Goal: Transaction & Acquisition: Subscribe to service/newsletter

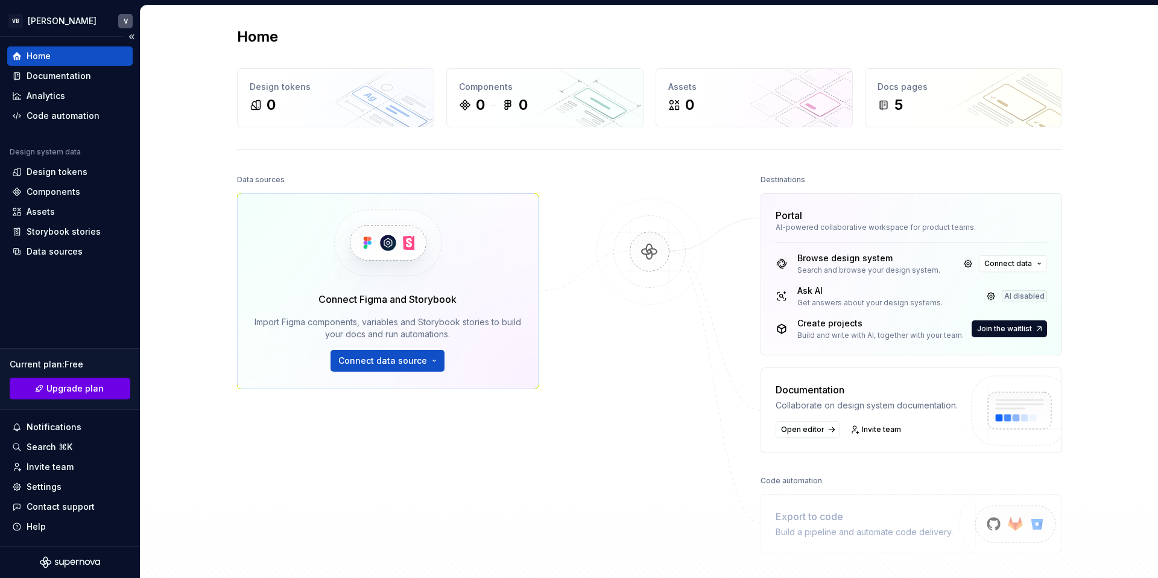
click at [83, 387] on span "Upgrade plan" at bounding box center [74, 388] width 57 height 12
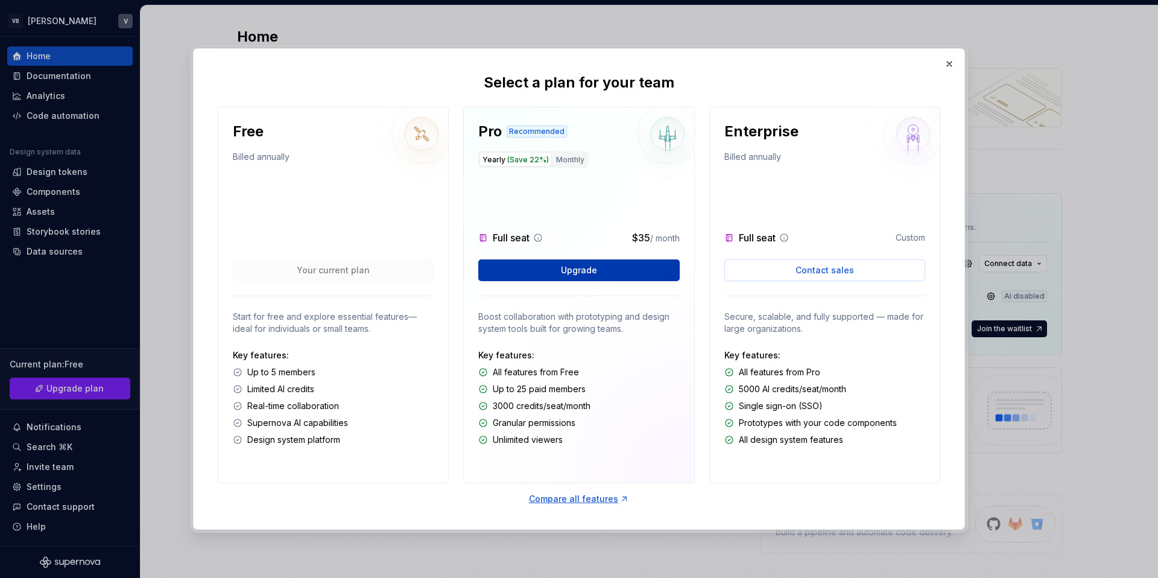
click at [548, 271] on button "Upgrade" at bounding box center [578, 270] width 201 height 22
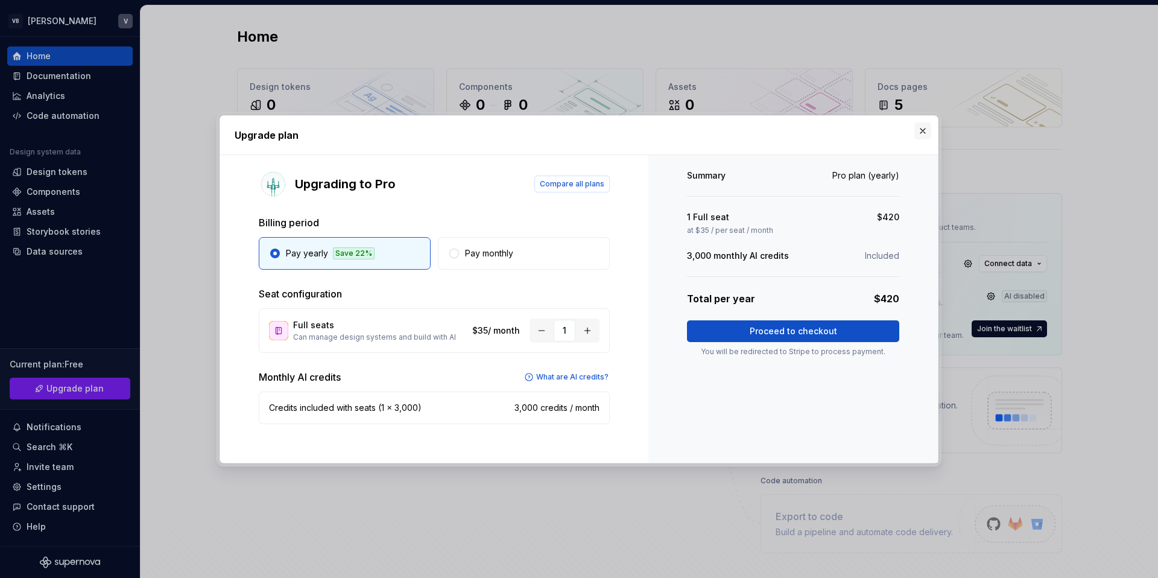
click at [927, 127] on button "button" at bounding box center [922, 130] width 17 height 17
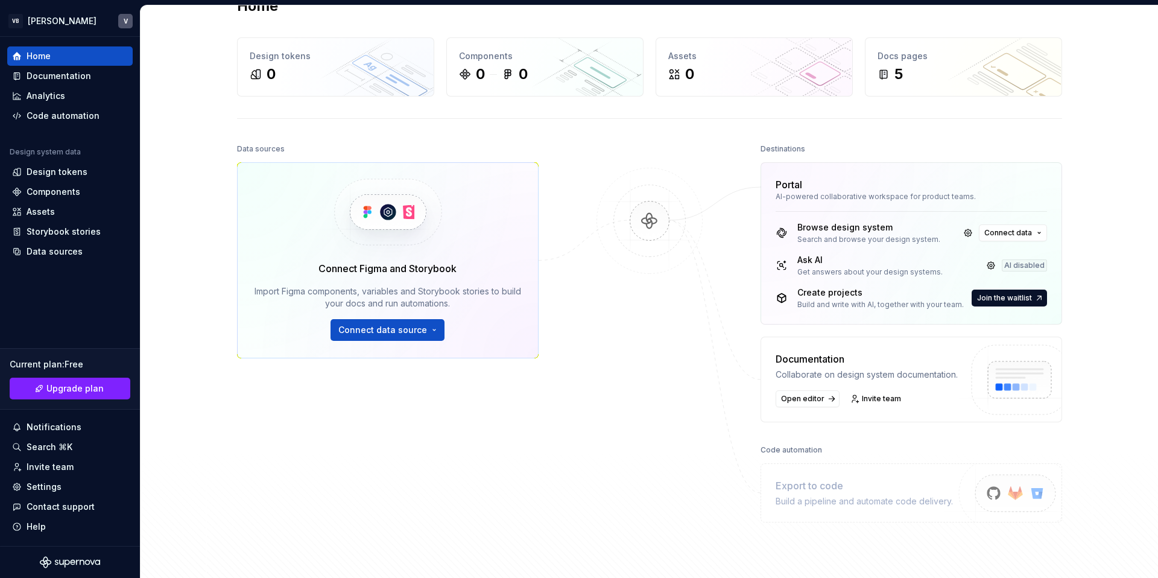
scroll to position [3, 0]
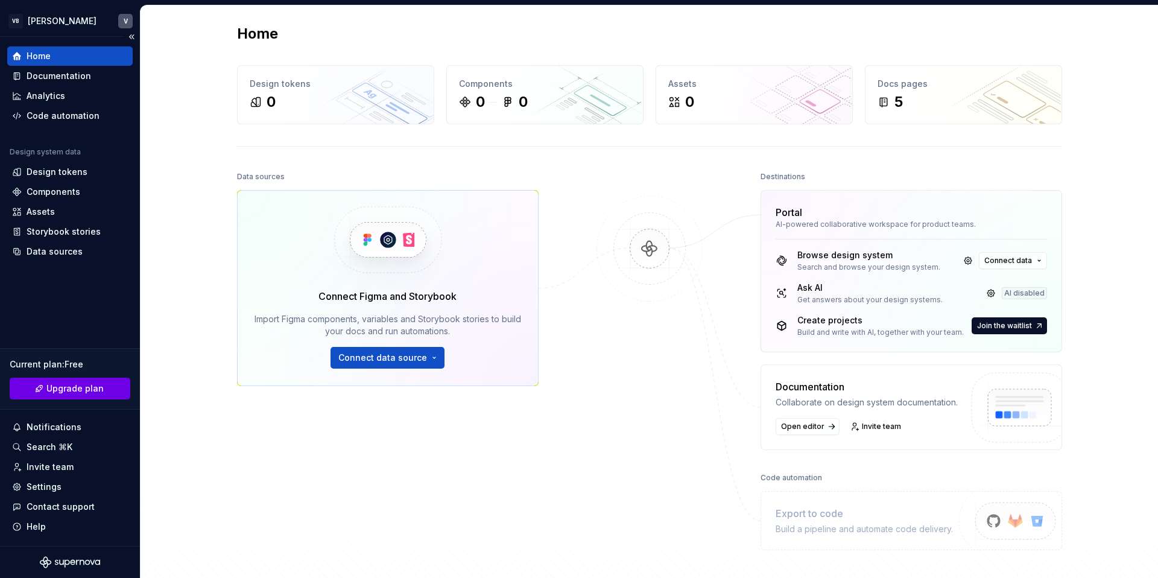
click at [95, 385] on span "Upgrade plan" at bounding box center [74, 388] width 57 height 12
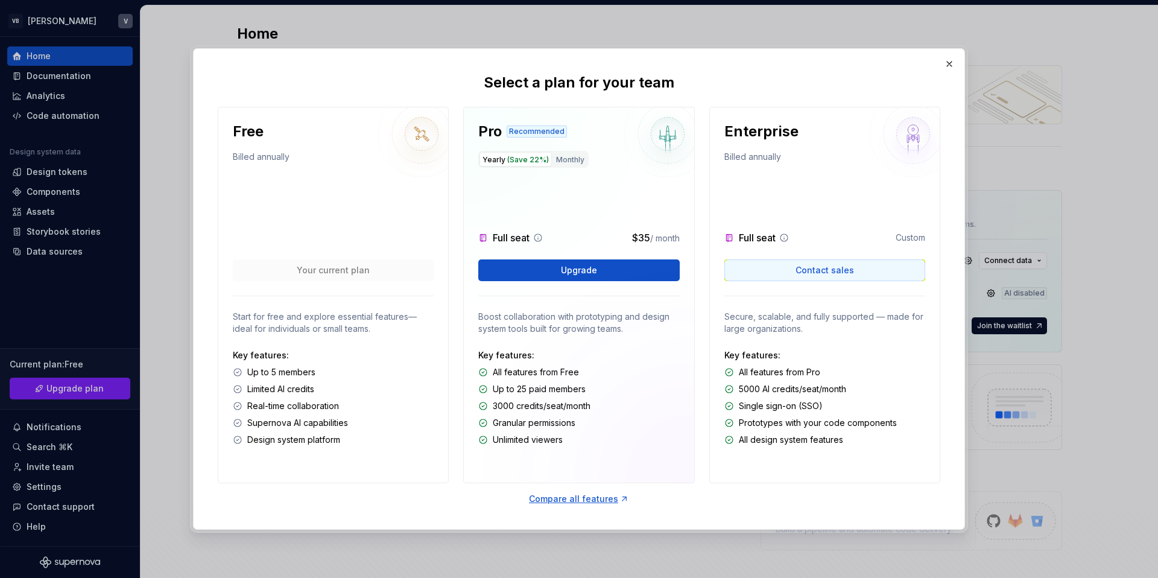
click at [834, 267] on span "Contact sales" at bounding box center [824, 270] width 58 height 12
